Goal: Answer question/provide support: Share knowledge or assist other users

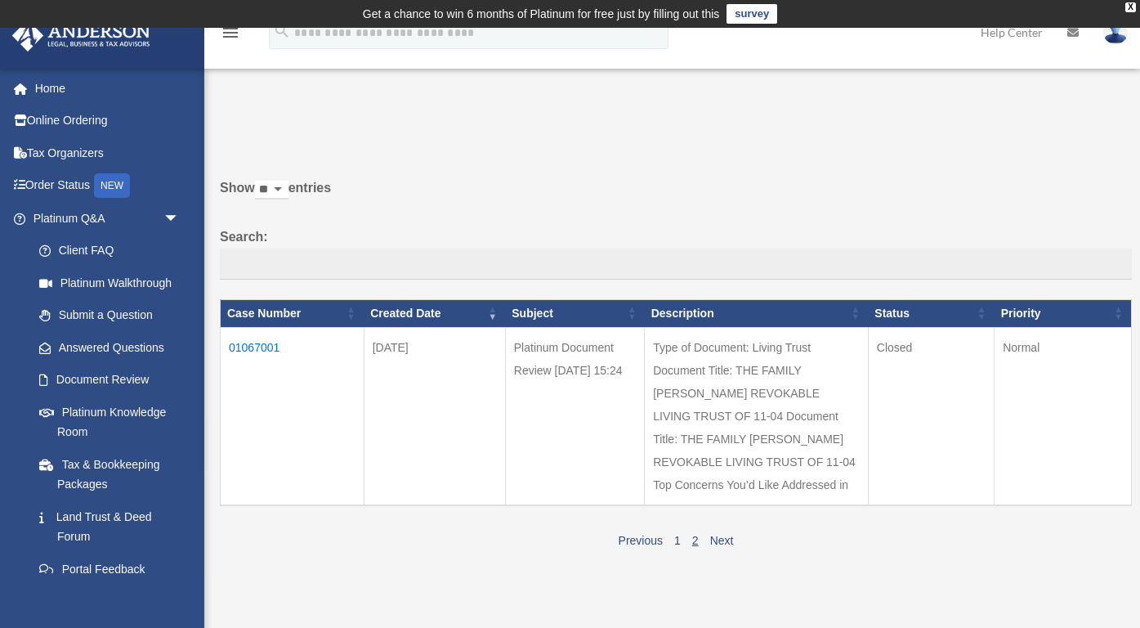
scroll to position [190, 0]
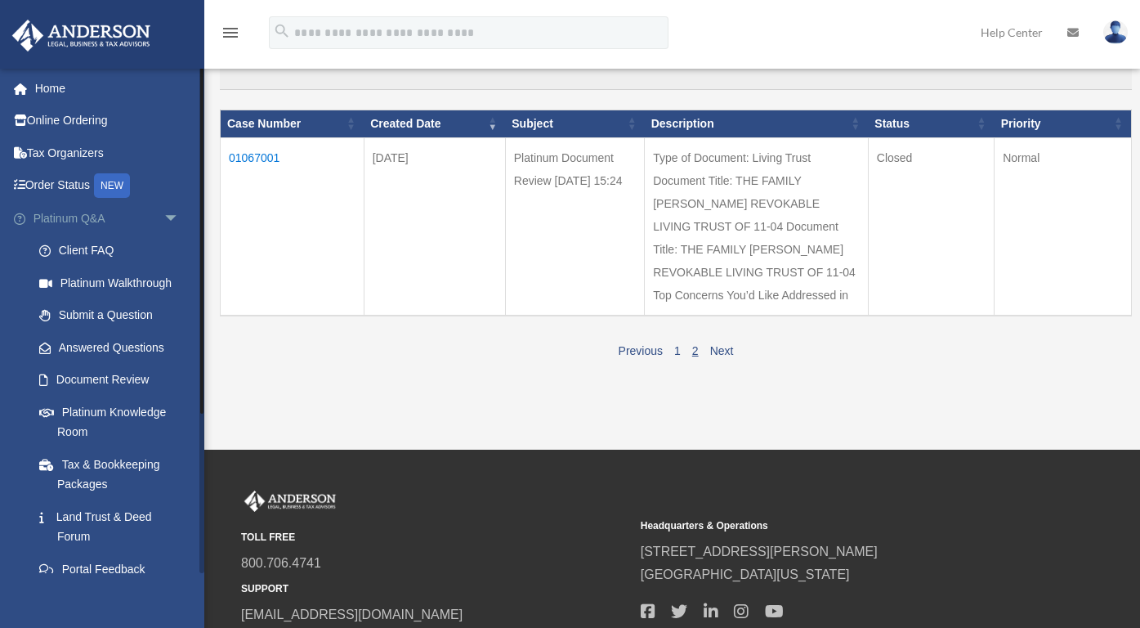
click at [93, 220] on link "Platinum Q&A arrow_drop_down" at bounding box center [107, 218] width 193 height 33
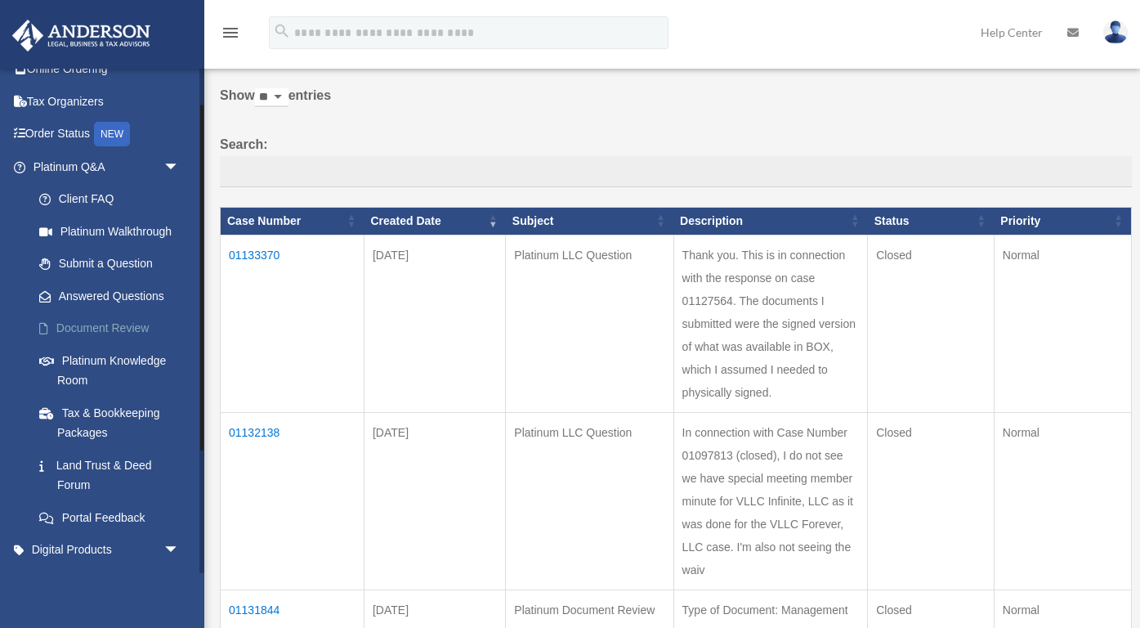
scroll to position [56, 0]
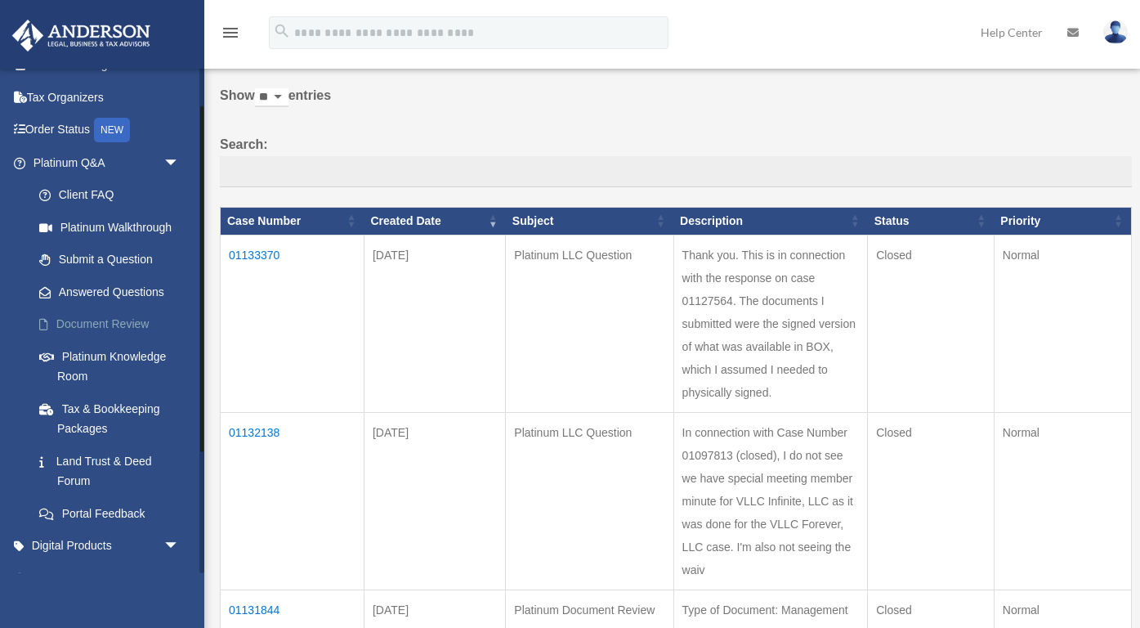
click at [125, 319] on link "Document Review" at bounding box center [113, 324] width 181 height 33
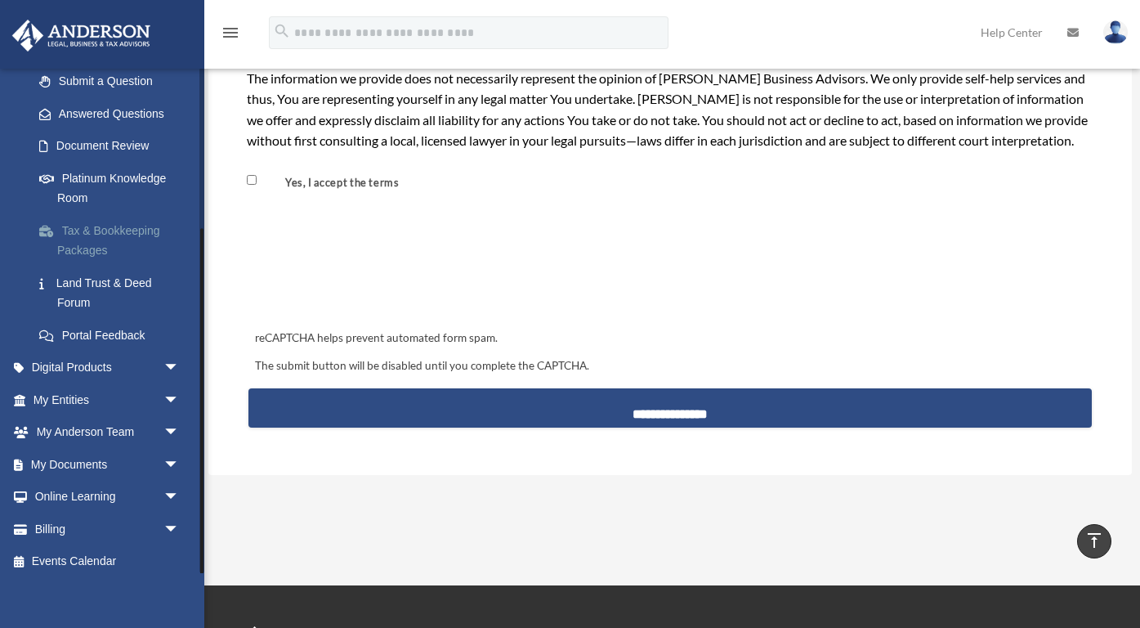
scroll to position [232, 0]
click at [91, 396] on link "My Entities arrow_drop_down" at bounding box center [107, 401] width 193 height 33
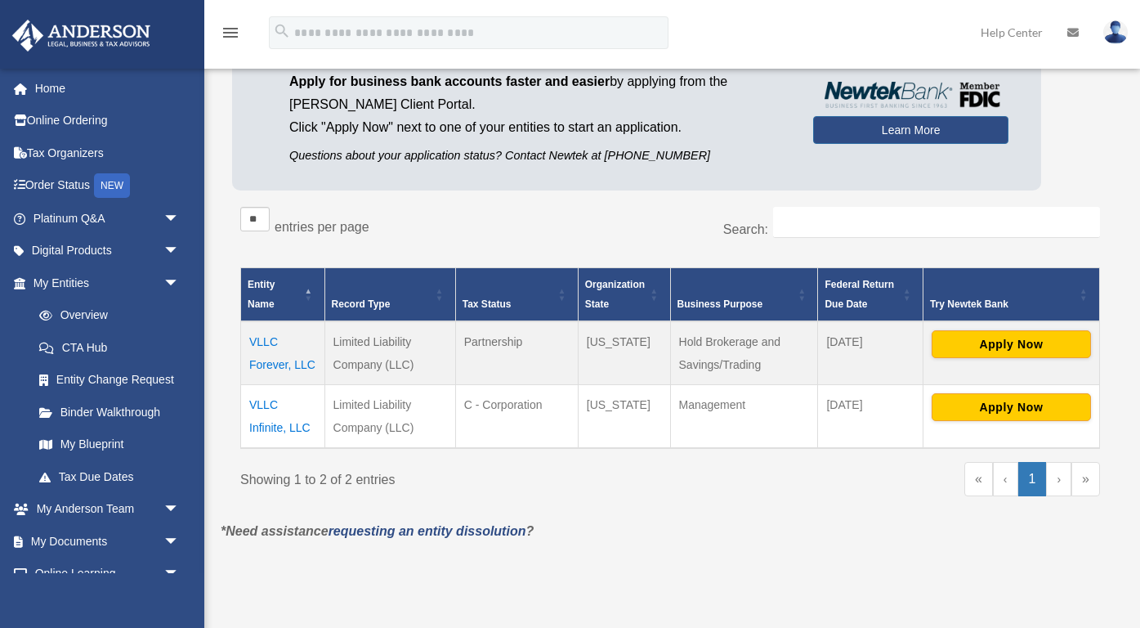
scroll to position [168, 0]
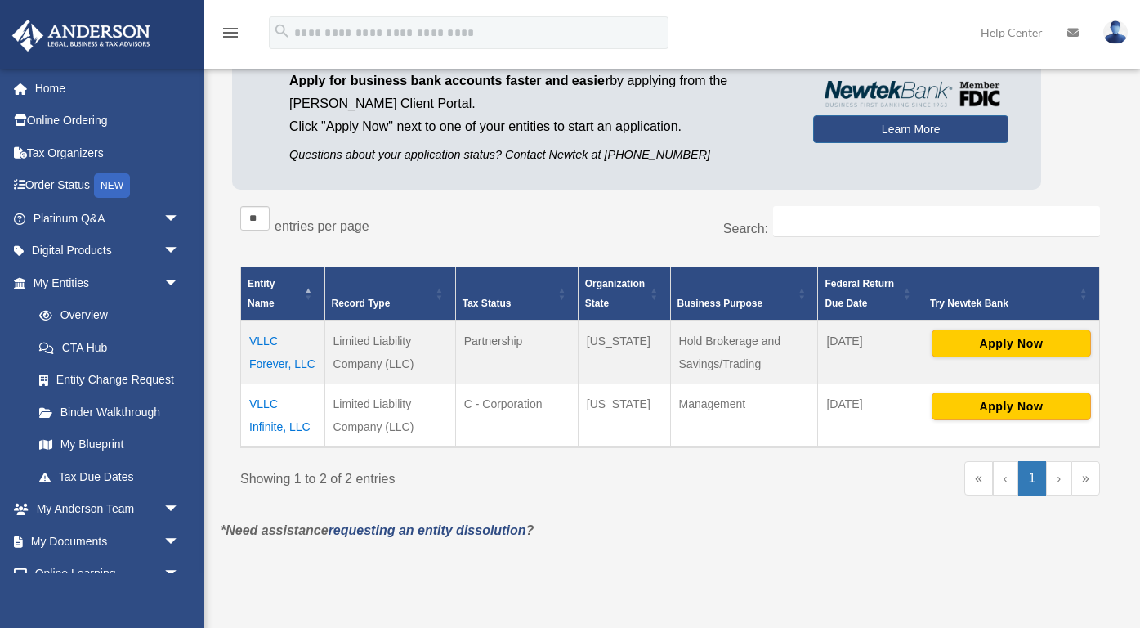
click at [279, 422] on td "VLLC Infinite, LLC" at bounding box center [283, 415] width 84 height 64
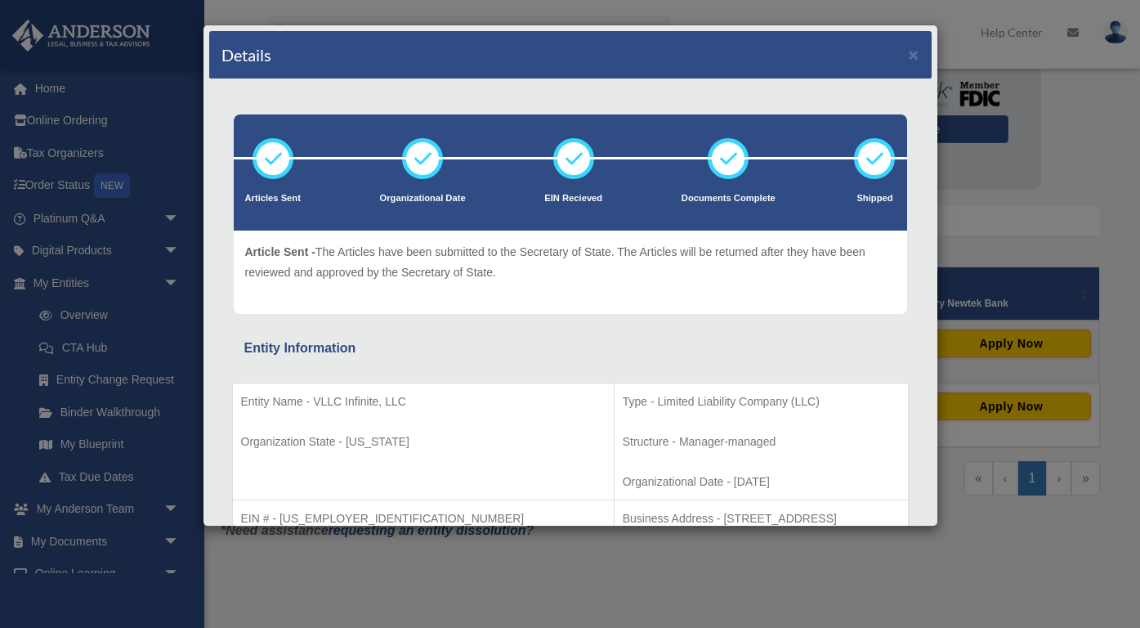
click at [255, 572] on div "Details × Articles Sent Organizational Date" at bounding box center [570, 314] width 1140 height 628
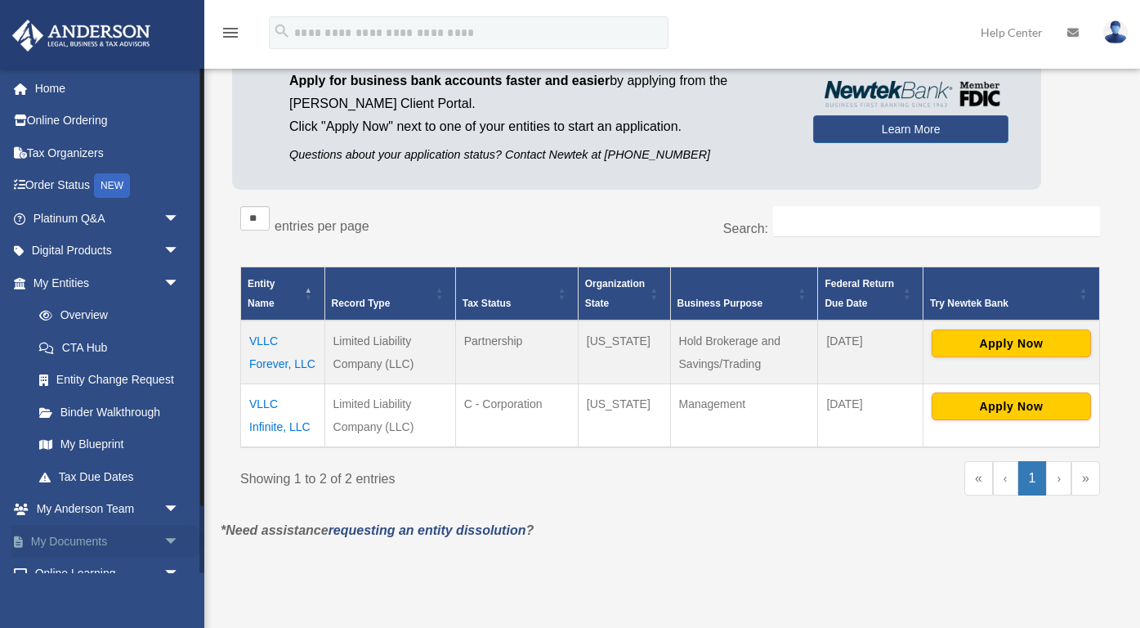
click at [116, 540] on link "My Documents arrow_drop_down" at bounding box center [107, 541] width 193 height 33
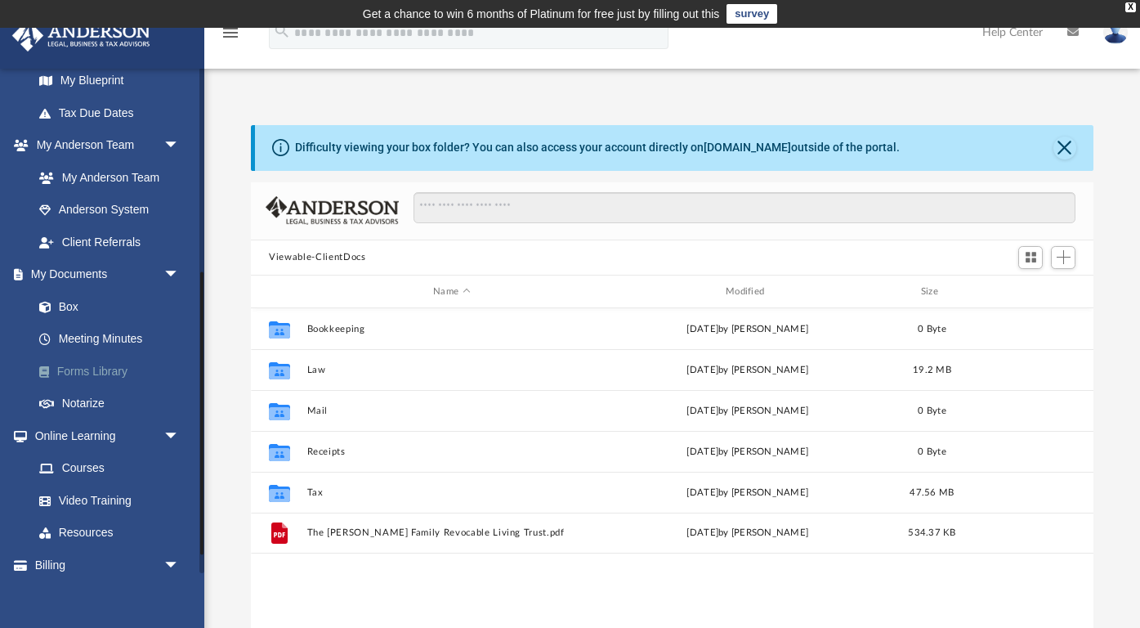
scroll to position [372, 842]
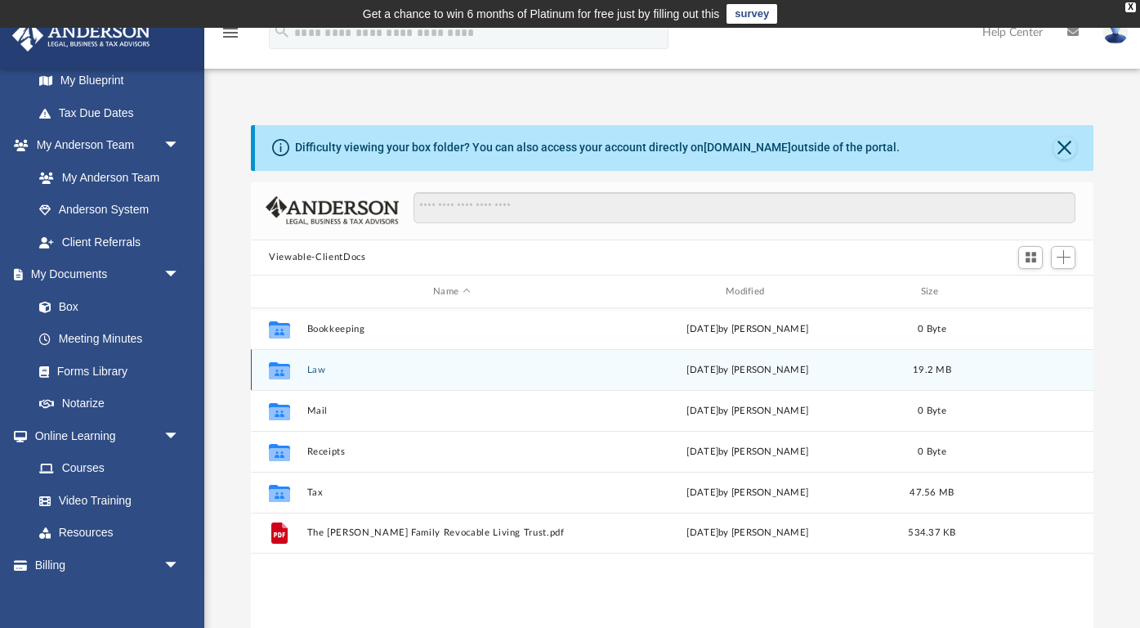
click at [300, 371] on div "Collaborated Folder" at bounding box center [279, 370] width 41 height 26
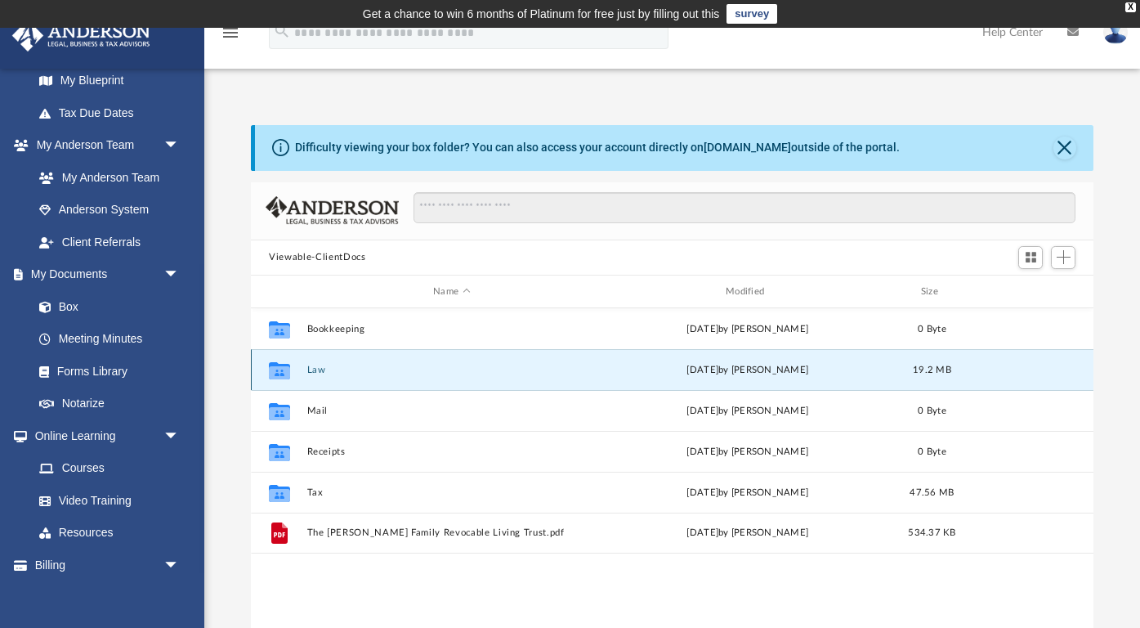
click at [320, 371] on button "Law" at bounding box center [451, 370] width 289 height 11
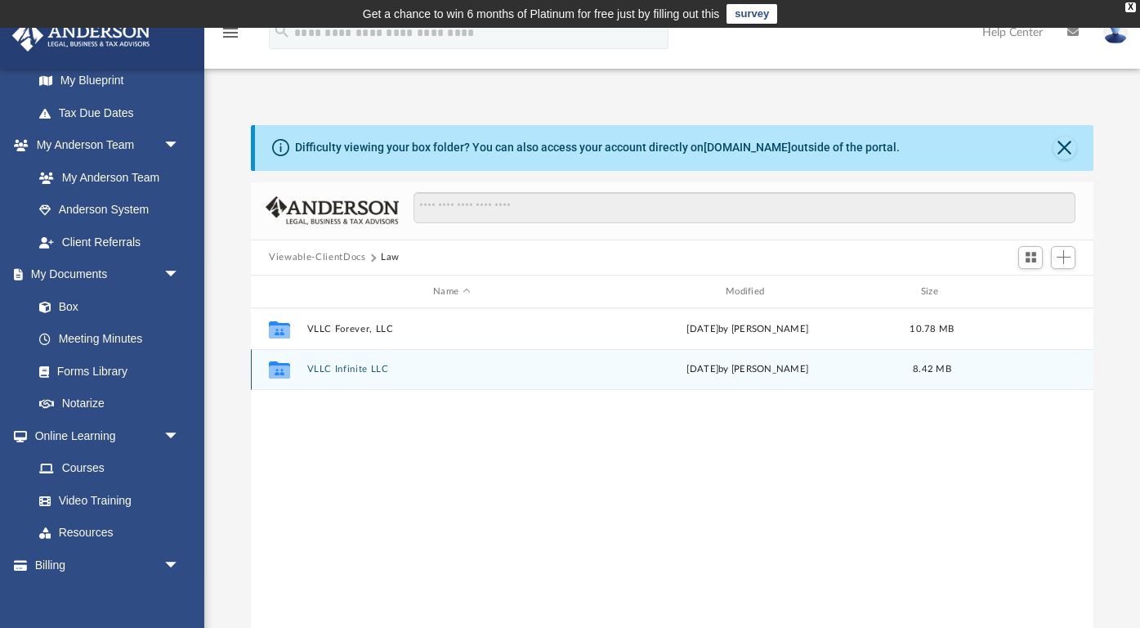
click at [318, 371] on button "VLLC Infinite LLC" at bounding box center [451, 370] width 289 height 11
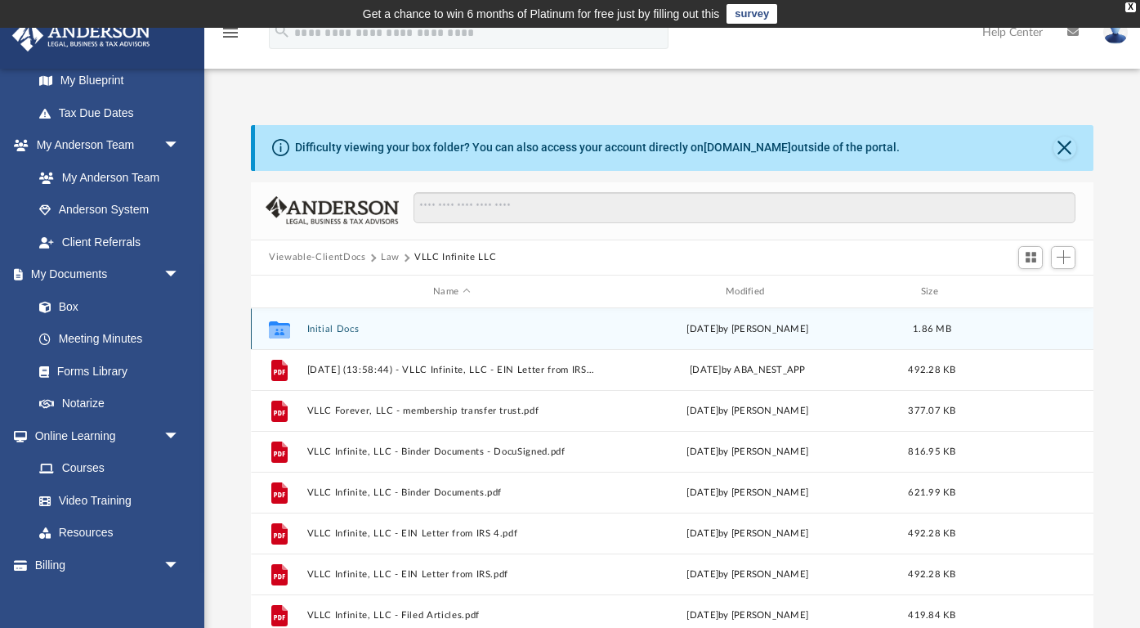
scroll to position [0, 0]
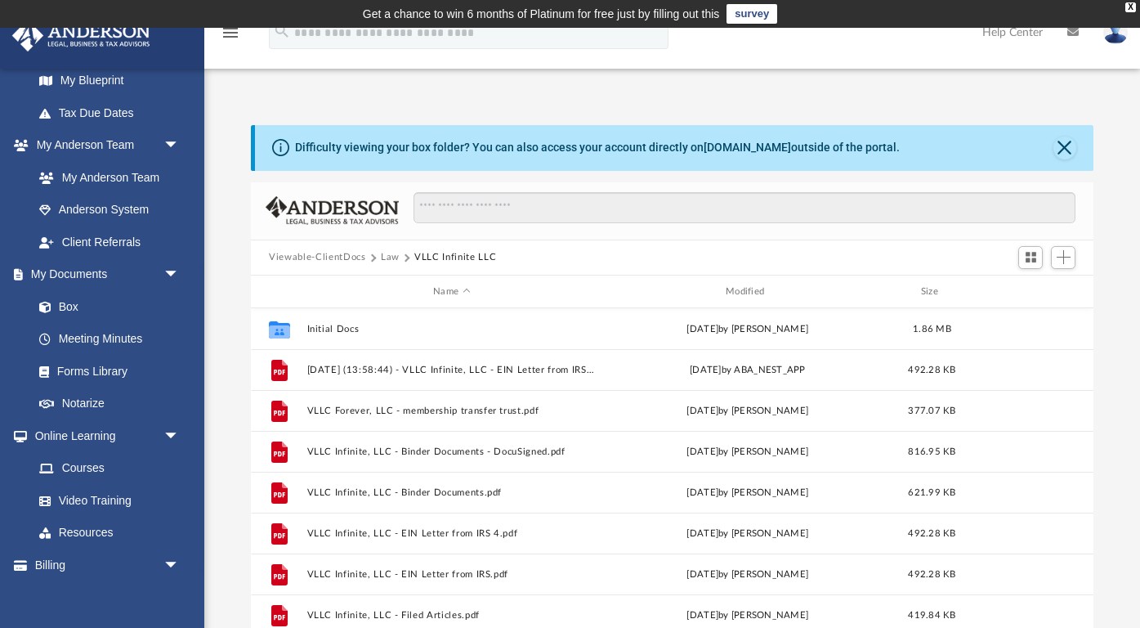
click at [395, 257] on button "Law" at bounding box center [390, 257] width 19 height 15
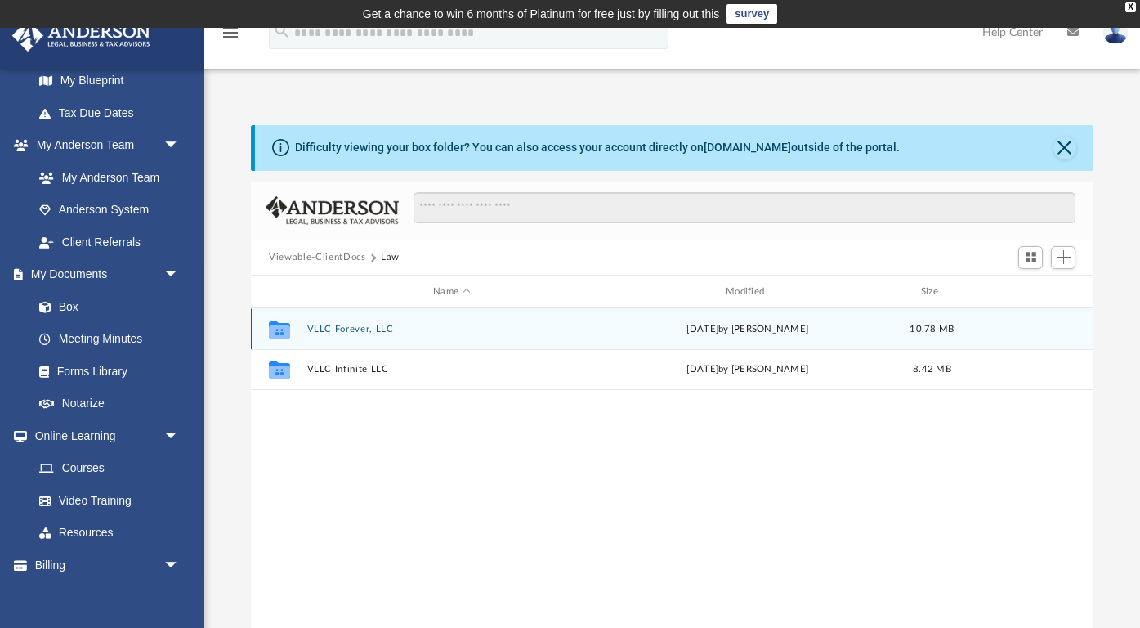
click at [356, 332] on button "VLLC Forever, LLC" at bounding box center [451, 329] width 289 height 11
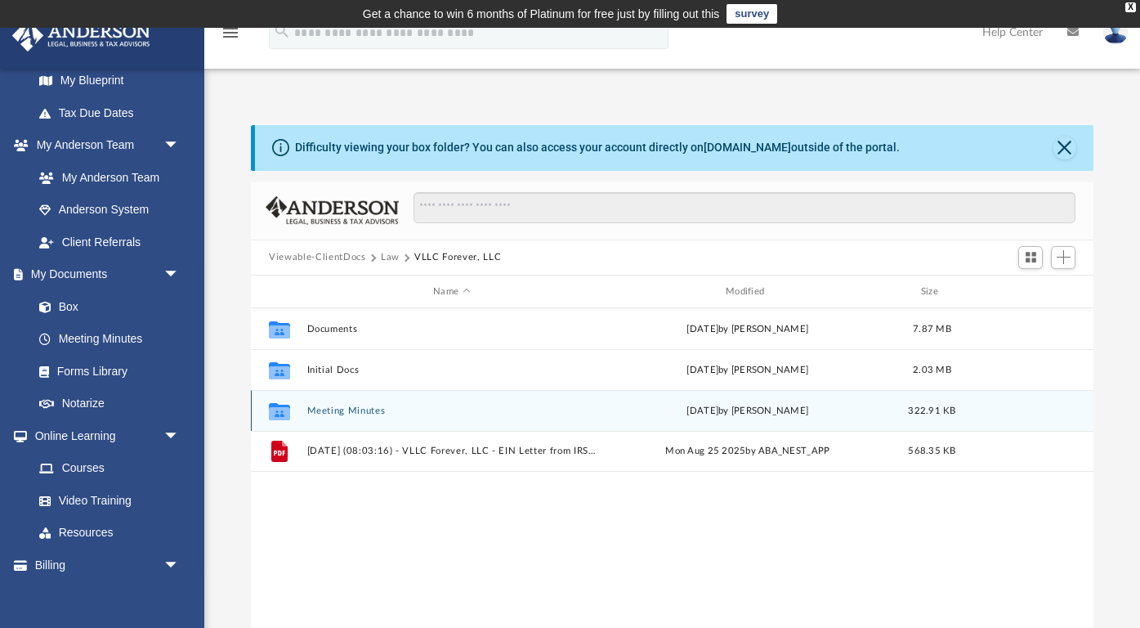
click at [355, 413] on button "Meeting Minutes" at bounding box center [451, 410] width 289 height 11
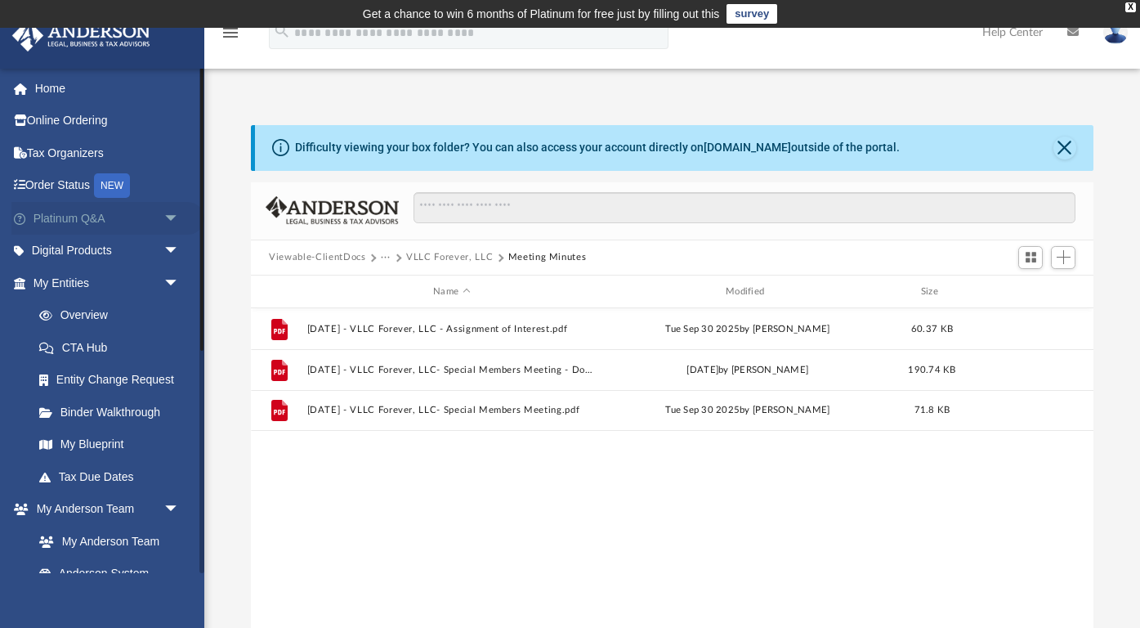
click at [97, 222] on link "Platinum Q&A arrow_drop_down" at bounding box center [107, 218] width 193 height 33
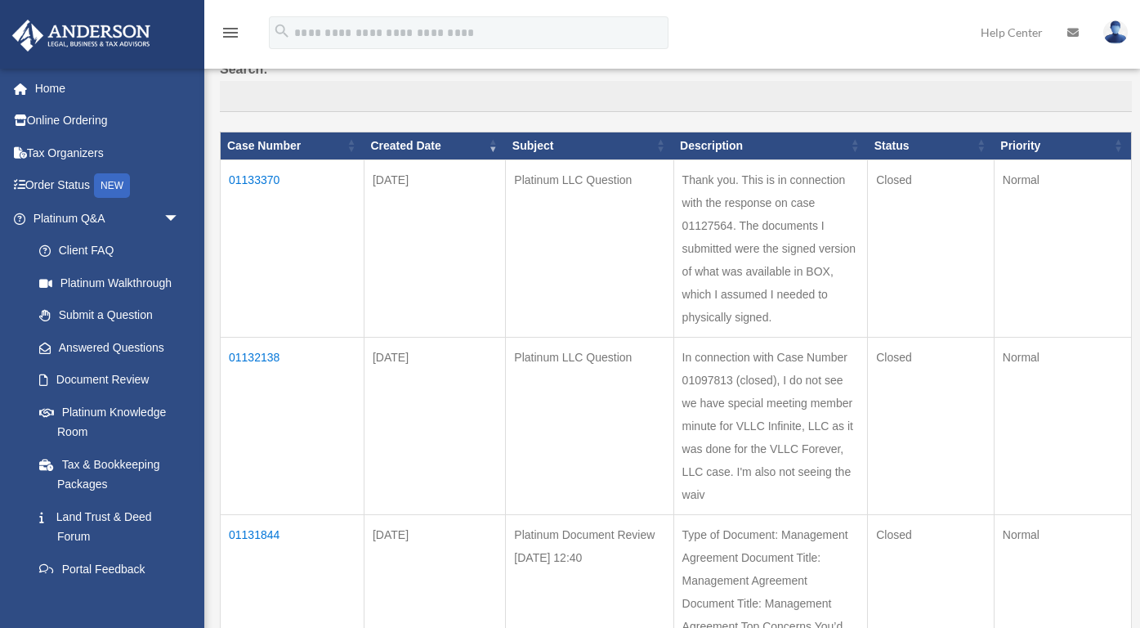
scroll to position [181, 0]
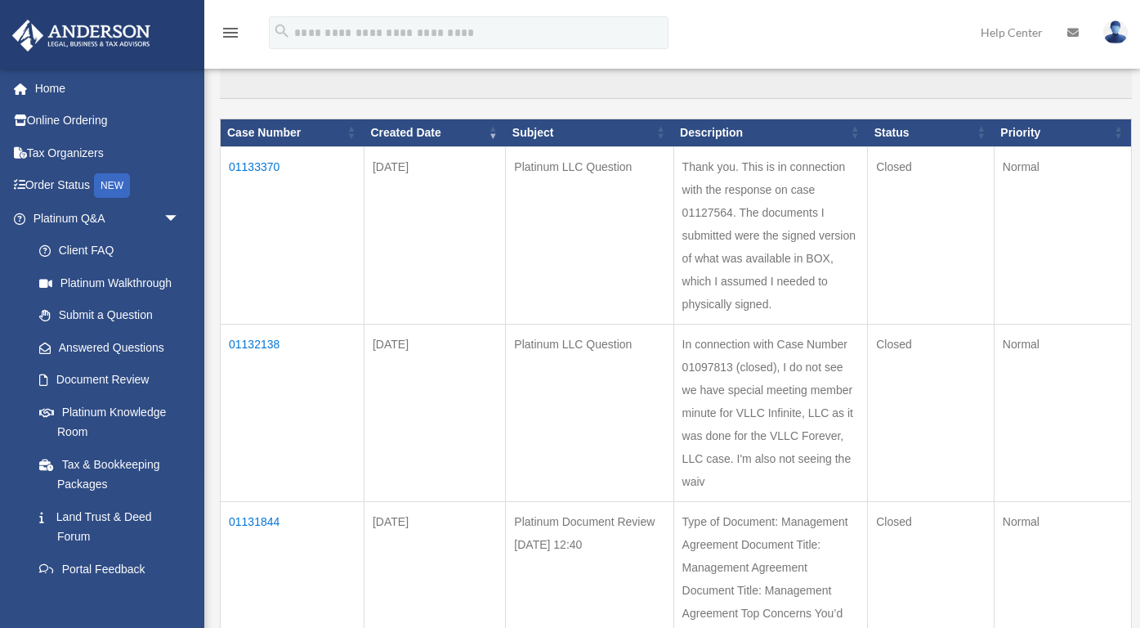
click at [262, 324] on td "01132138" at bounding box center [293, 412] width 144 height 177
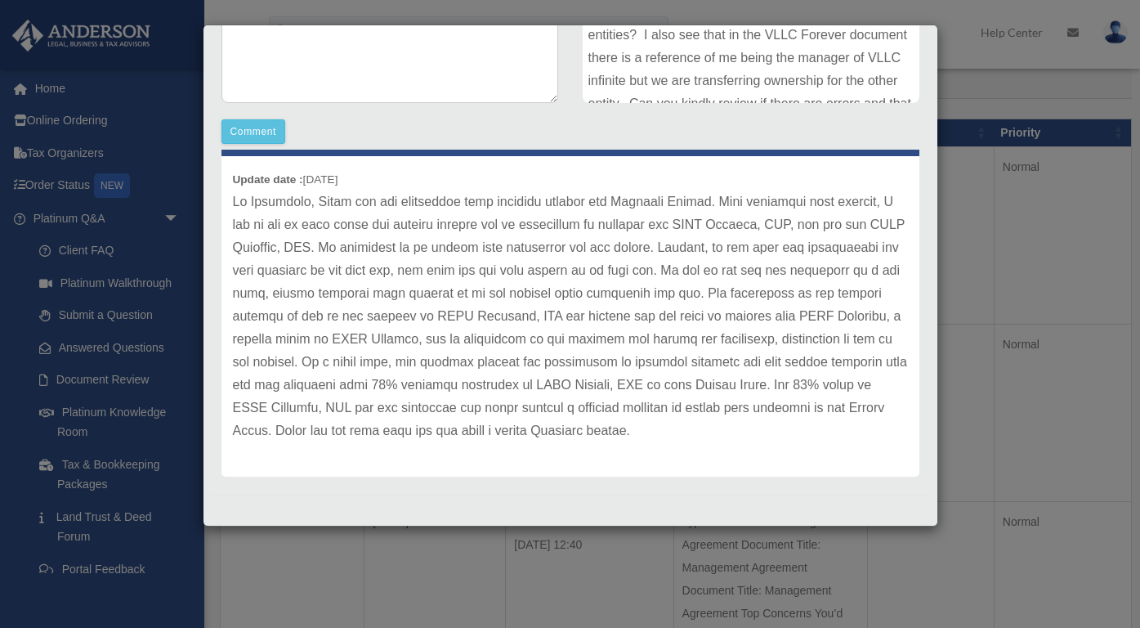
scroll to position [404, 0]
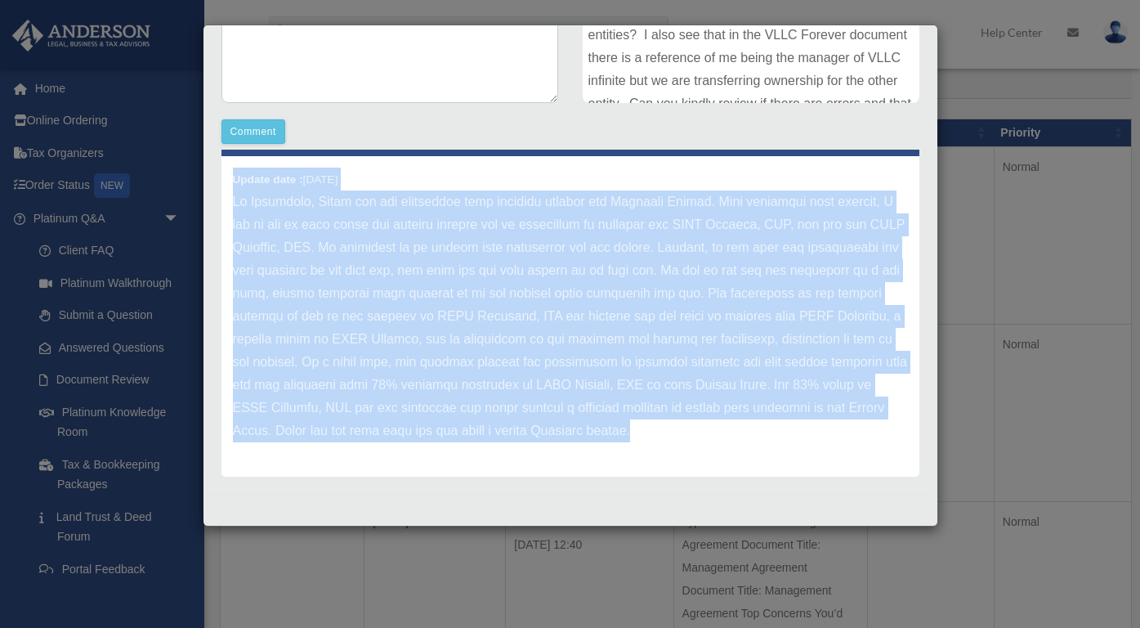
drag, startPoint x: 630, startPoint y: 438, endPoint x: 225, endPoint y: 172, distance: 485.2
click at [224, 172] on div "Update date : 10-03-2025" at bounding box center [571, 316] width 698 height 320
copy div "Update date : 10-03-2025 Hi Francisco, Thank you for submitting your question t…"
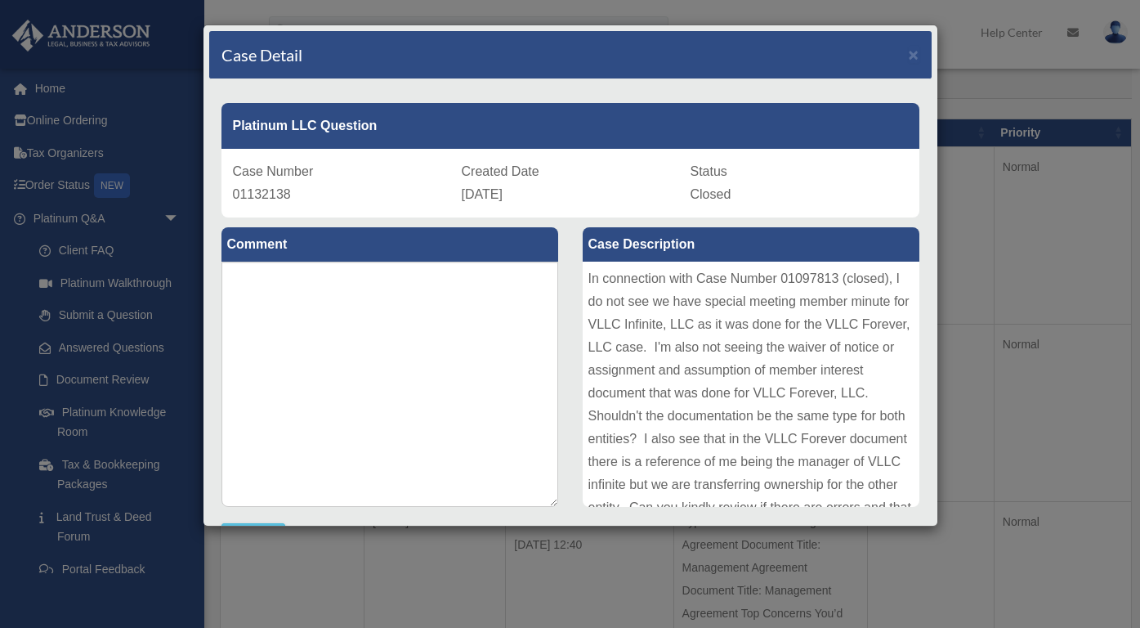
scroll to position [0, 0]
click at [477, 347] on textarea at bounding box center [390, 384] width 337 height 245
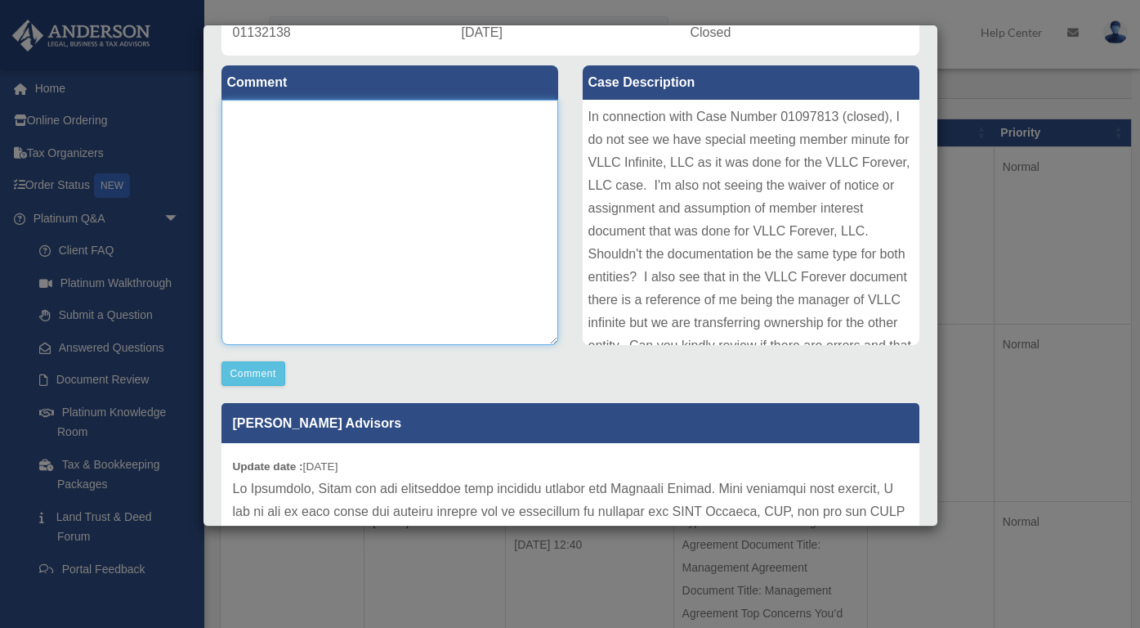
scroll to position [160, 0]
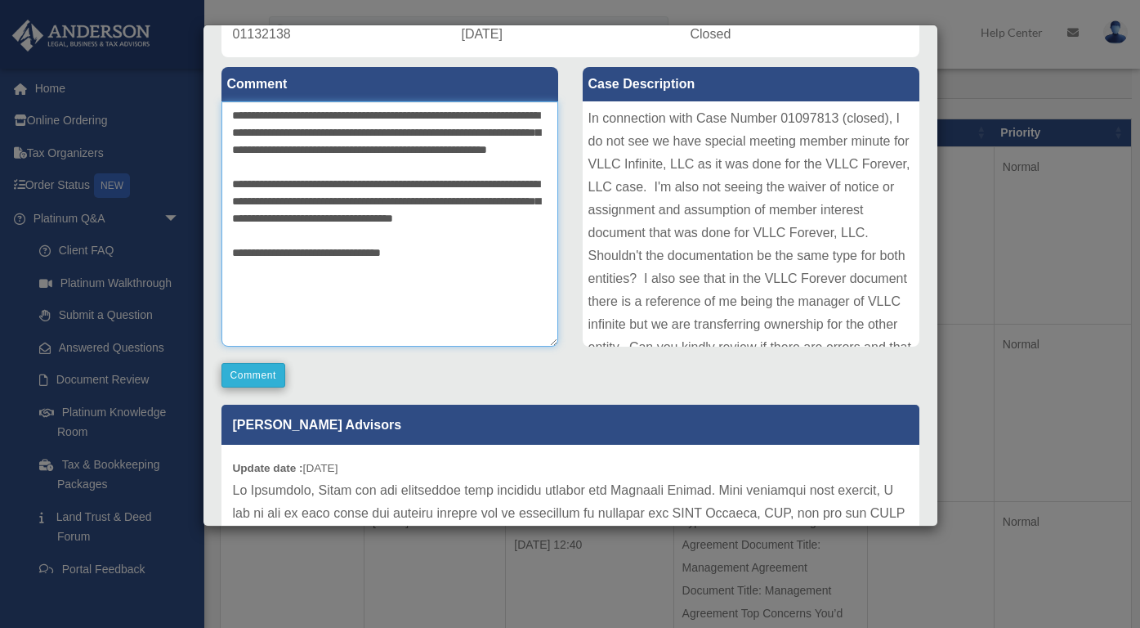
type textarea "**********"
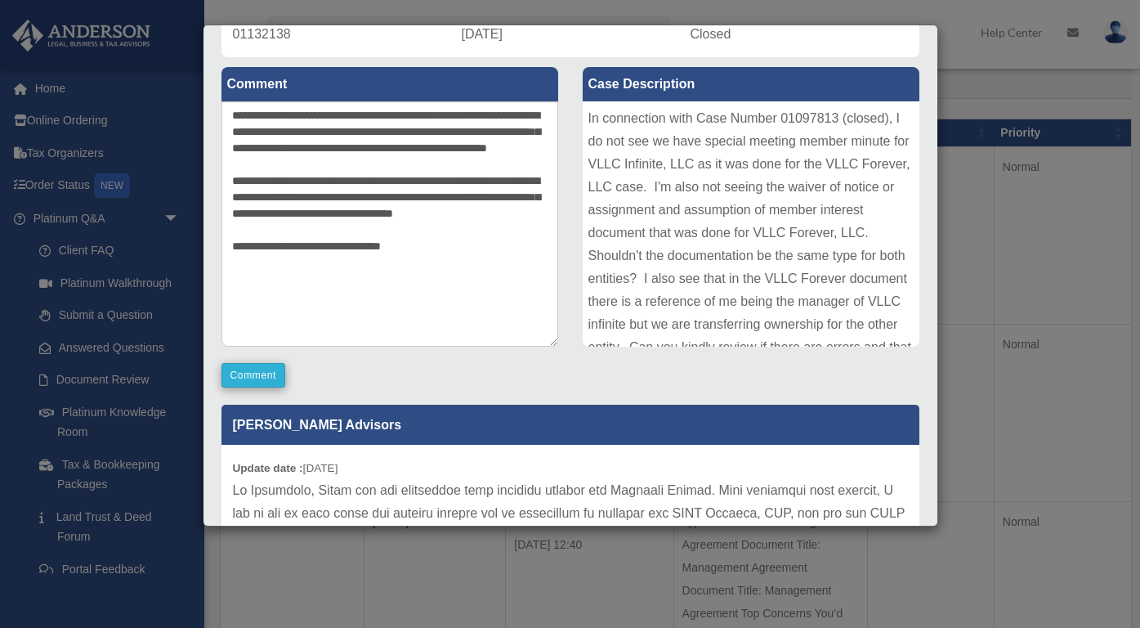
click at [262, 370] on button "Comment" at bounding box center [254, 375] width 65 height 25
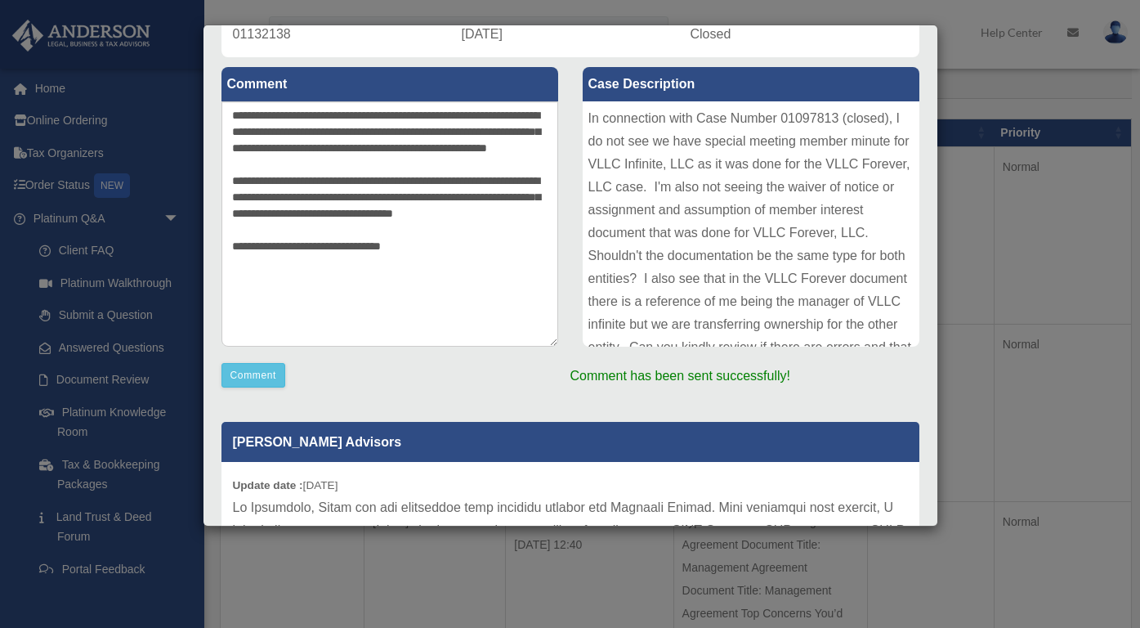
click at [1021, 223] on div "Case Detail × Platinum LLC Question Case Number 01132138 Created Date October 2…" at bounding box center [570, 314] width 1140 height 628
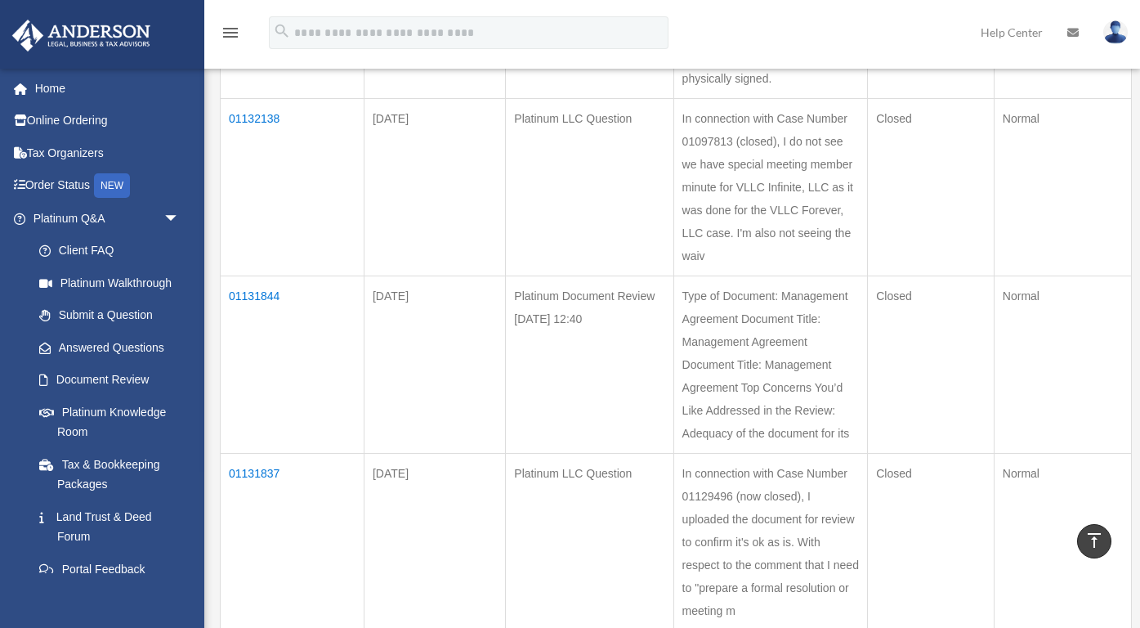
scroll to position [405, 0]
